Goal: Navigation & Orientation: Find specific page/section

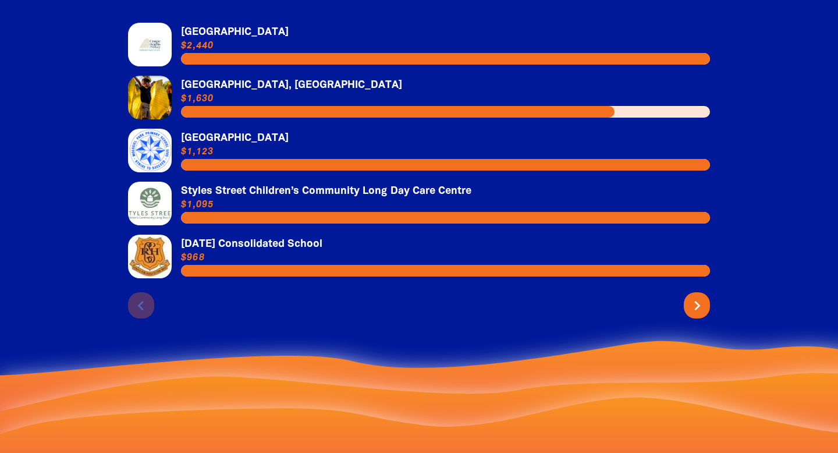
scroll to position [2570, 0]
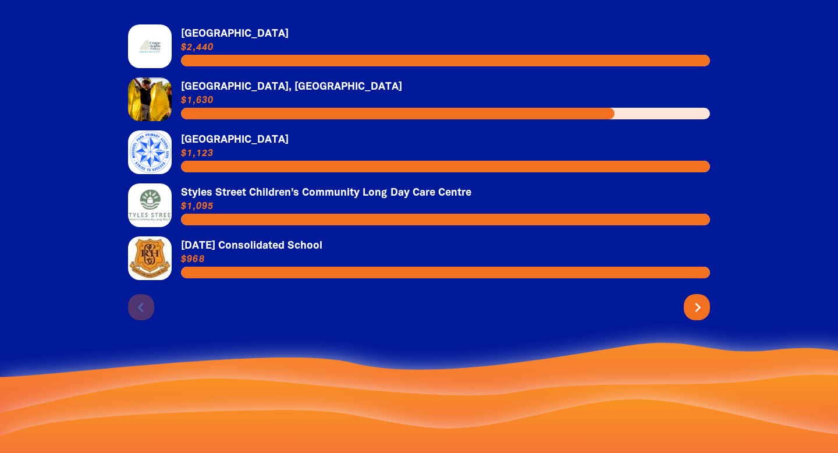
click at [696, 298] on icon "chevron_right" at bounding box center [697, 307] width 19 height 19
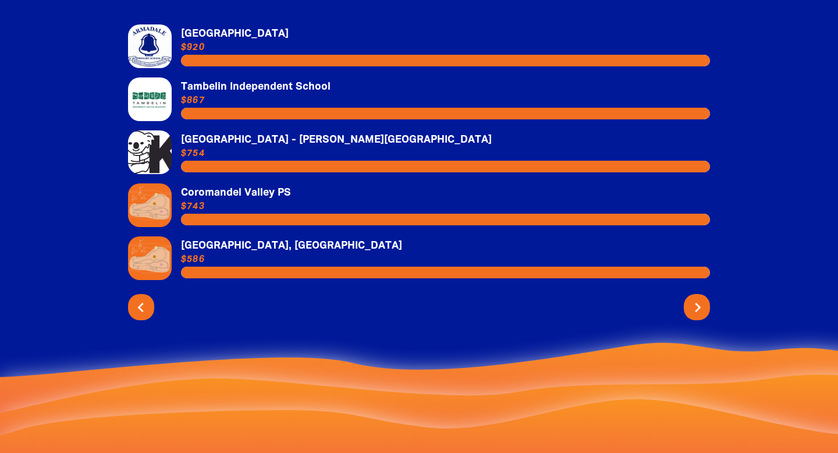
click at [696, 298] on icon "chevron_right" at bounding box center [697, 307] width 19 height 19
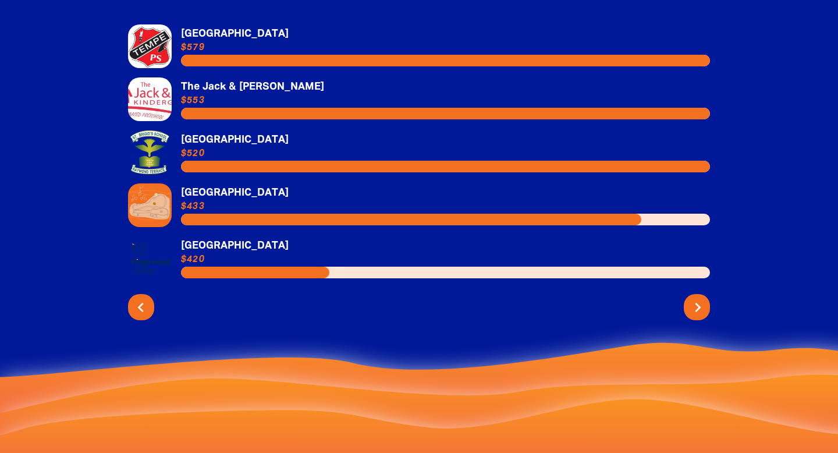
click at [696, 298] on icon "chevron_right" at bounding box center [697, 307] width 19 height 19
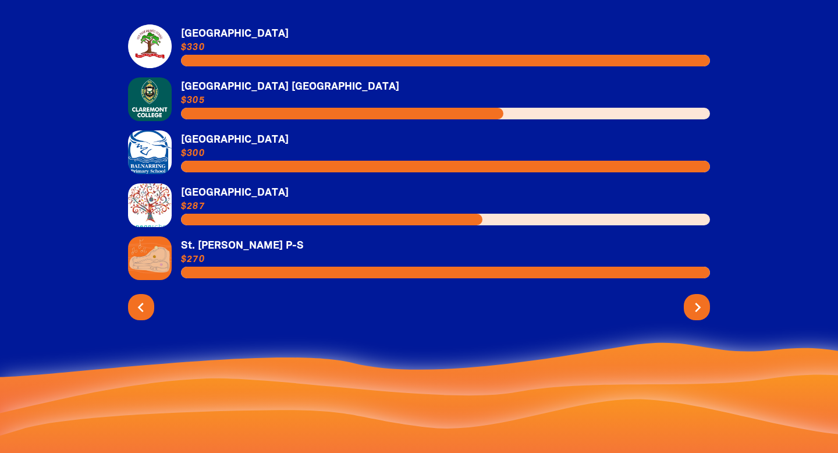
click at [696, 298] on icon "chevron_right" at bounding box center [697, 307] width 19 height 19
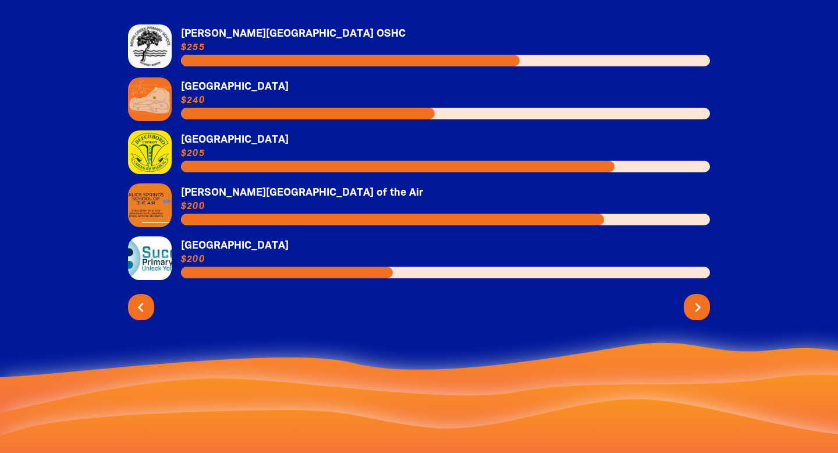
click at [698, 298] on icon "chevron_right" at bounding box center [697, 307] width 19 height 19
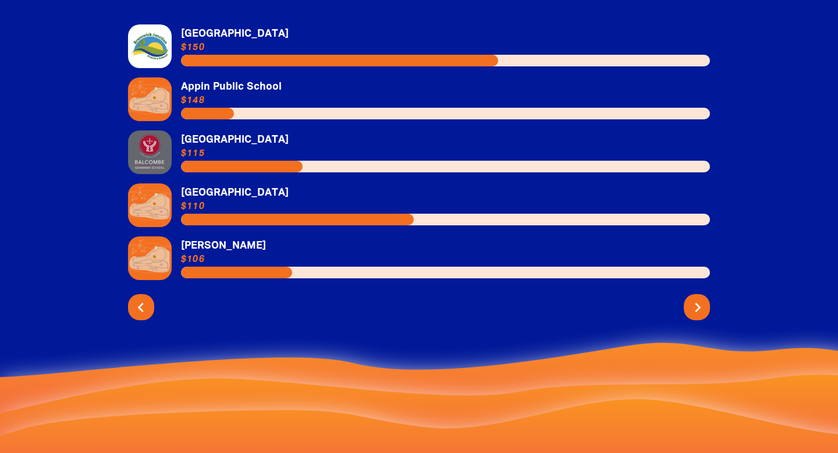
click at [698, 298] on icon "chevron_right" at bounding box center [697, 307] width 19 height 19
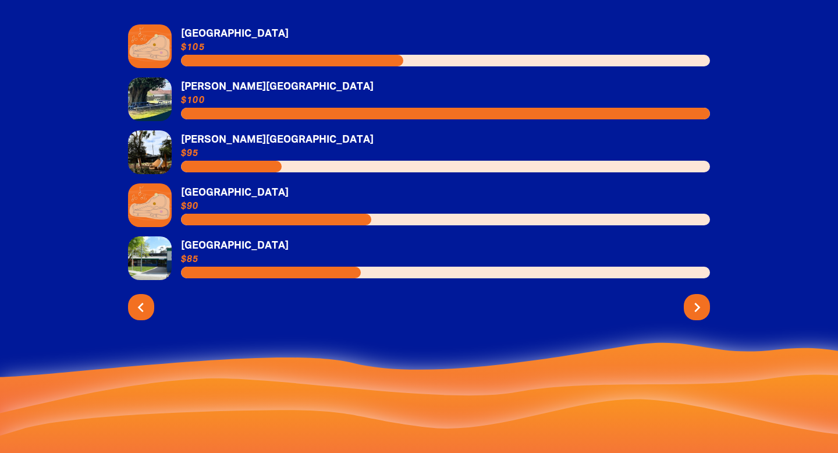
click at [221, 130] on link "Link to [PERSON_NAME][GEOGRAPHIC_DATA]" at bounding box center [419, 152] width 582 height 44
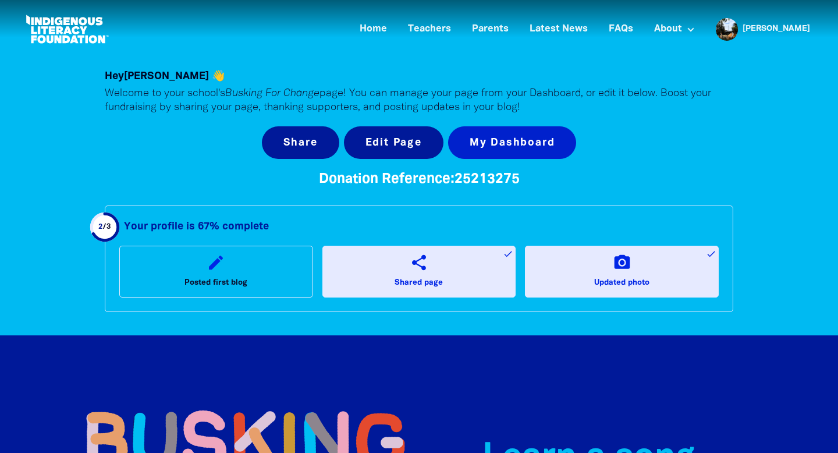
click at [486, 133] on link "My Dashboard" at bounding box center [512, 142] width 129 height 33
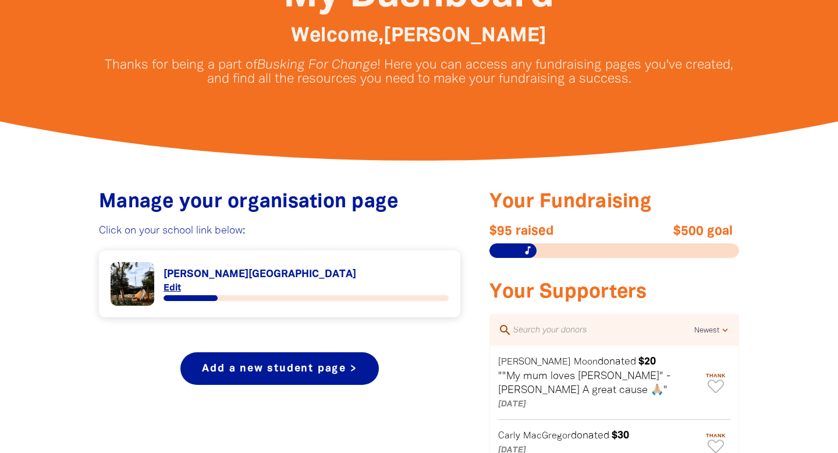
scroll to position [285, 0]
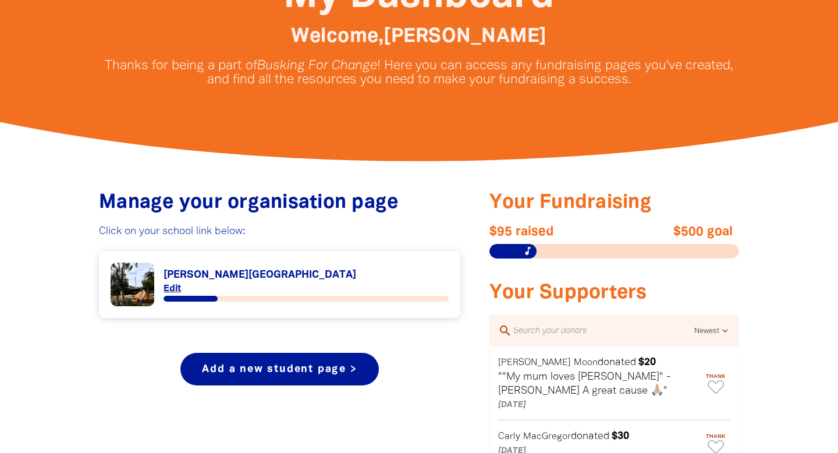
click at [187, 272] on link "Link to [PERSON_NAME][GEOGRAPHIC_DATA]" at bounding box center [280, 284] width 338 height 44
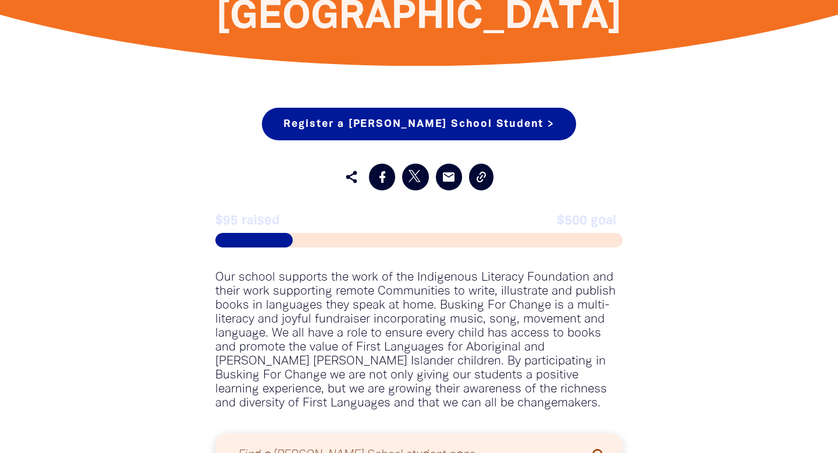
scroll to position [928, 0]
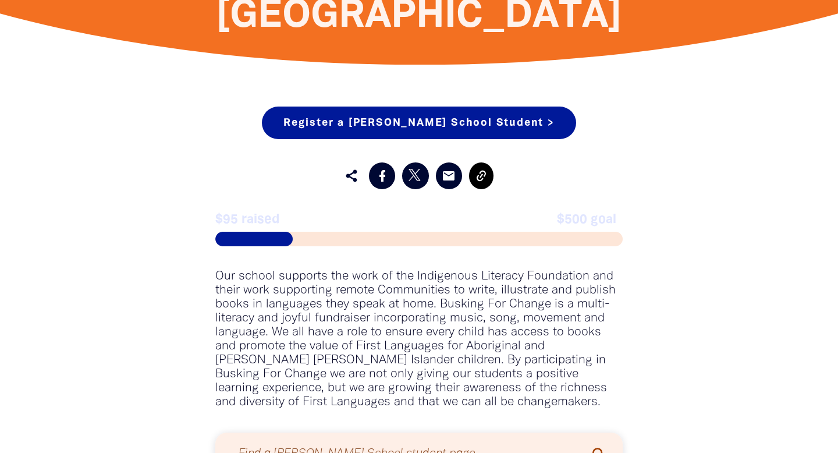
click at [481, 169] on icon at bounding box center [481, 176] width 14 height 14
